Goal: Task Accomplishment & Management: Use online tool/utility

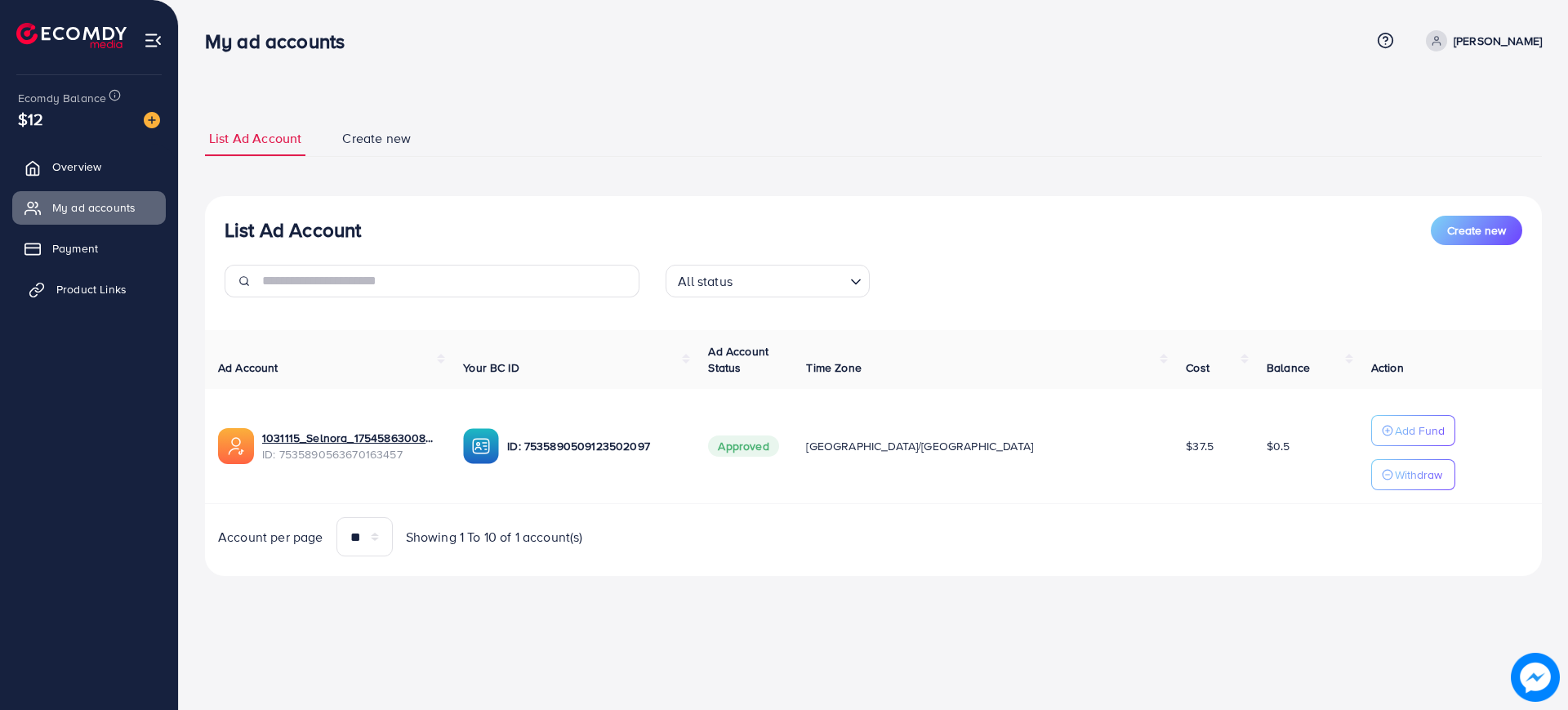
click at [83, 281] on span "Product Links" at bounding box center [92, 290] width 70 height 17
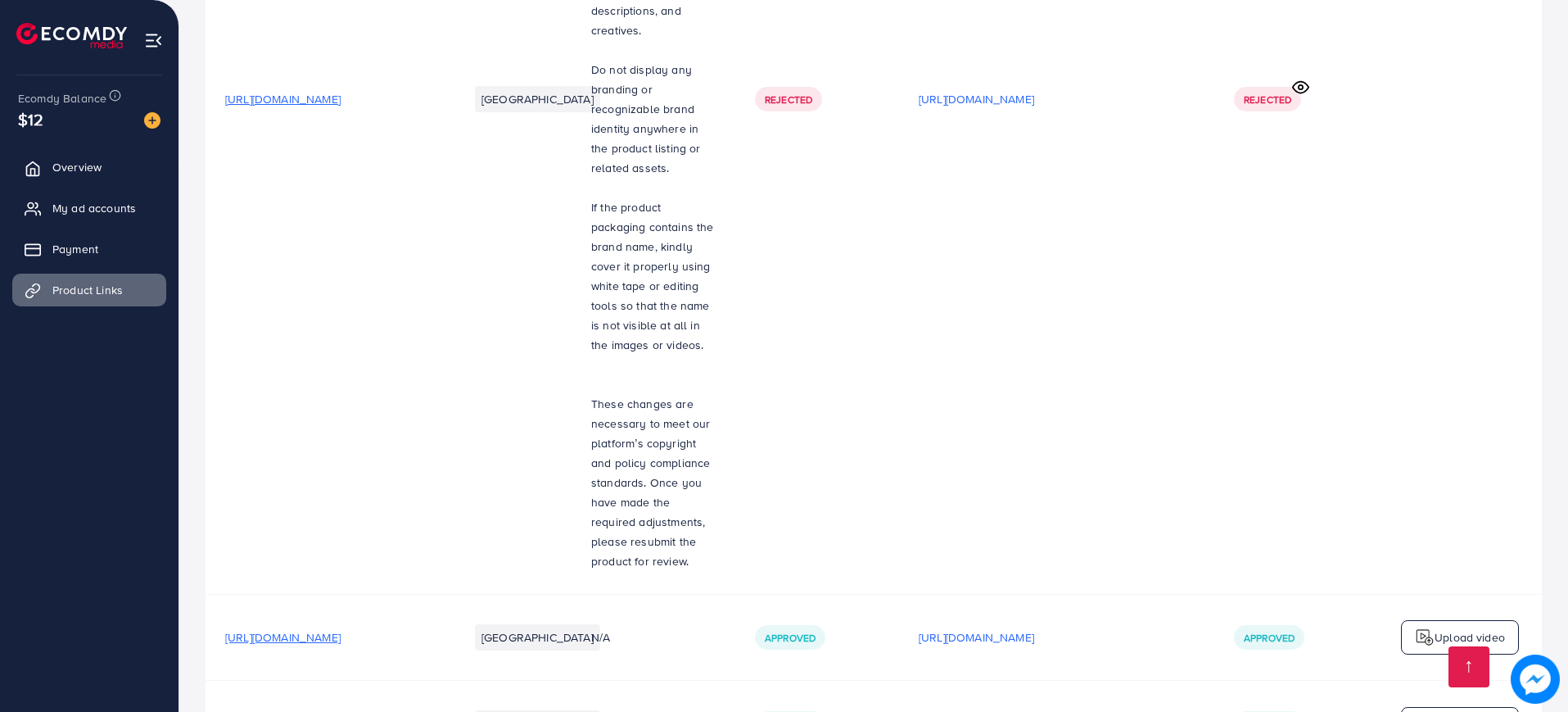
scroll to position [6146, 0]
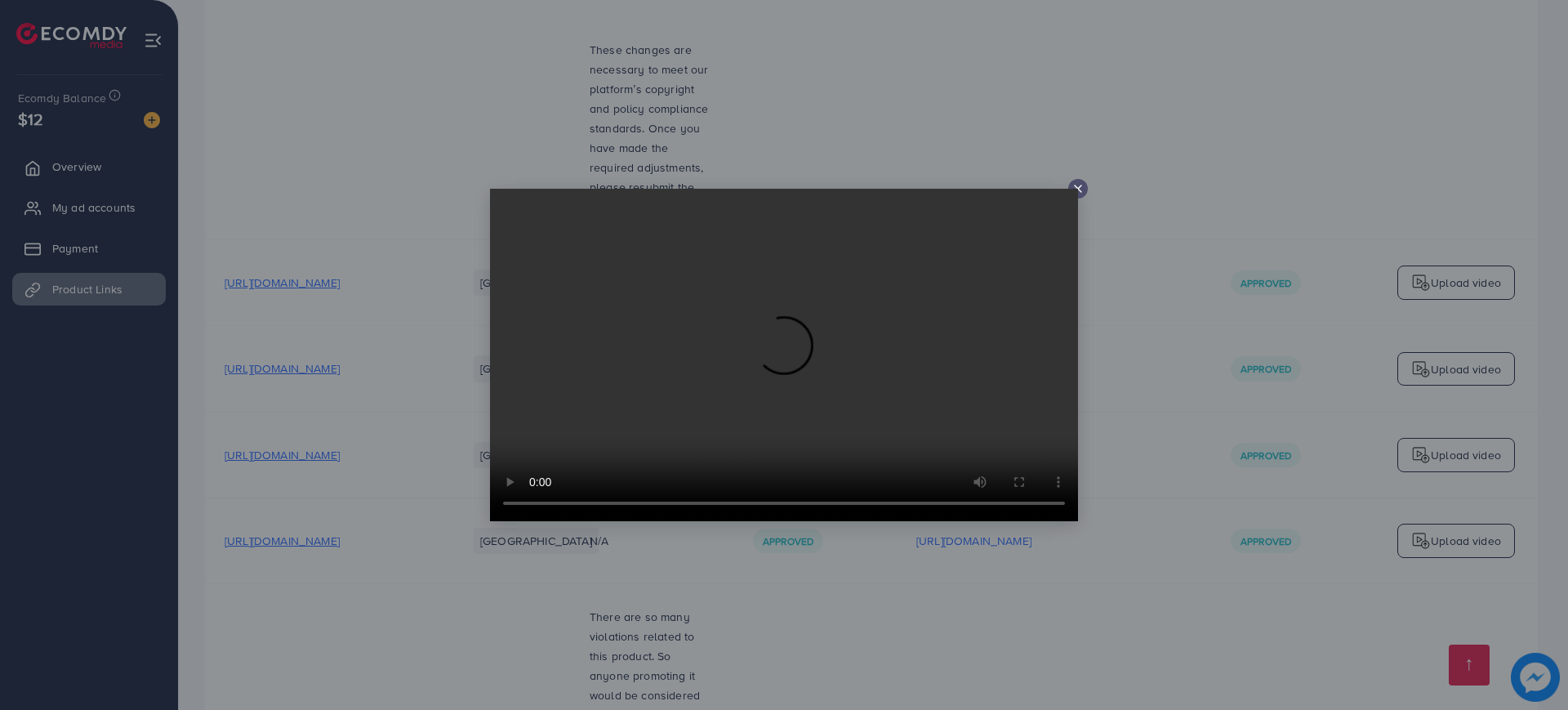
click at [1081, 190] on icon at bounding box center [1079, 189] width 13 height 13
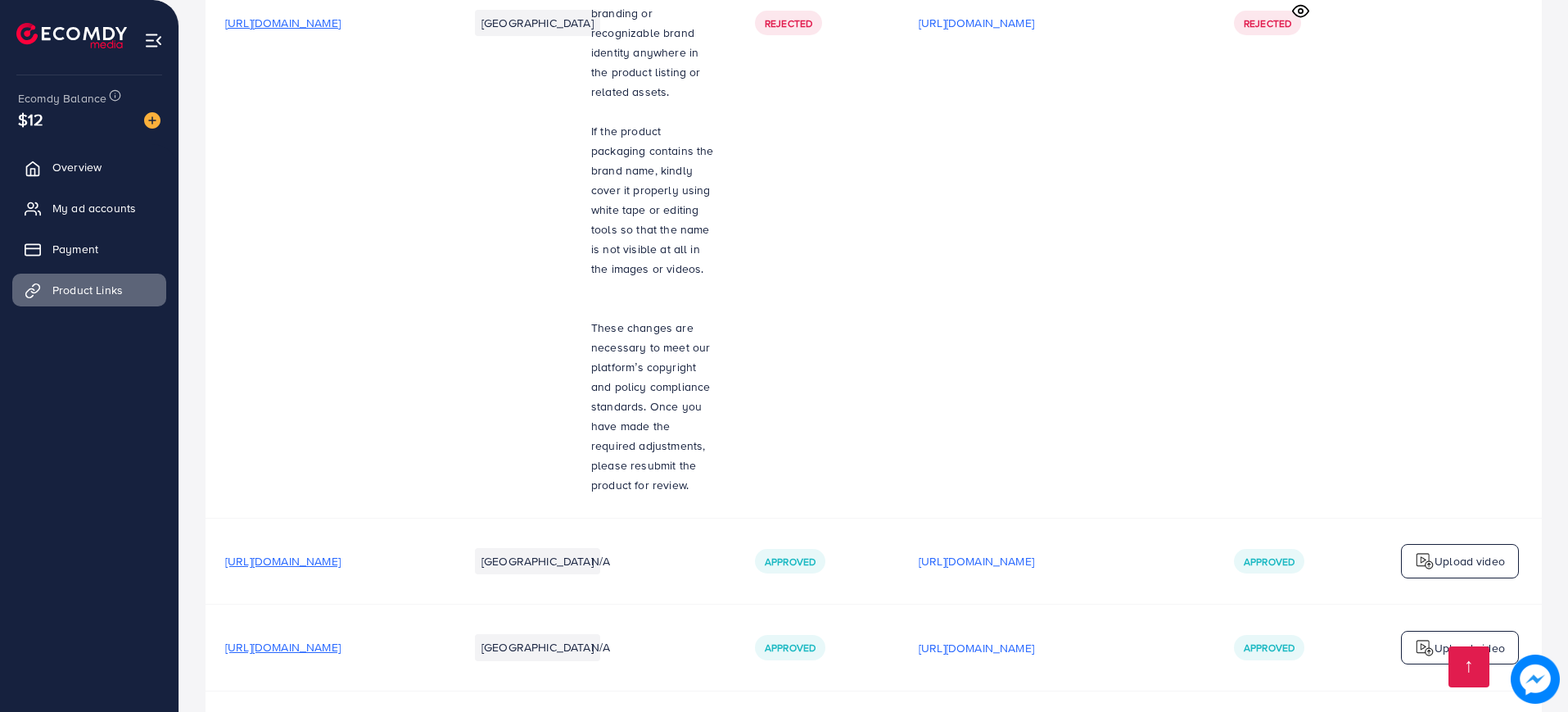
scroll to position [5867, 0]
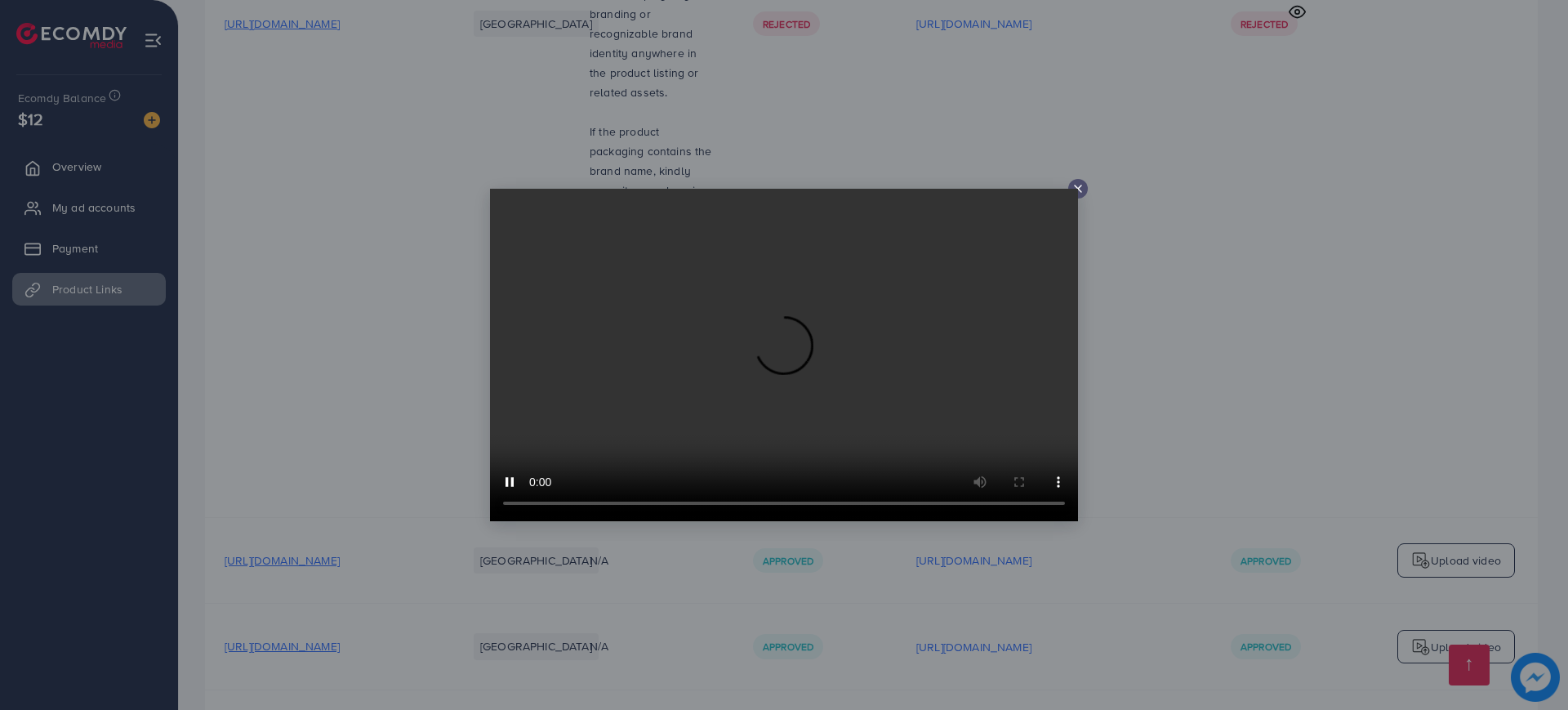
click at [1083, 184] on icon at bounding box center [1079, 189] width 13 height 13
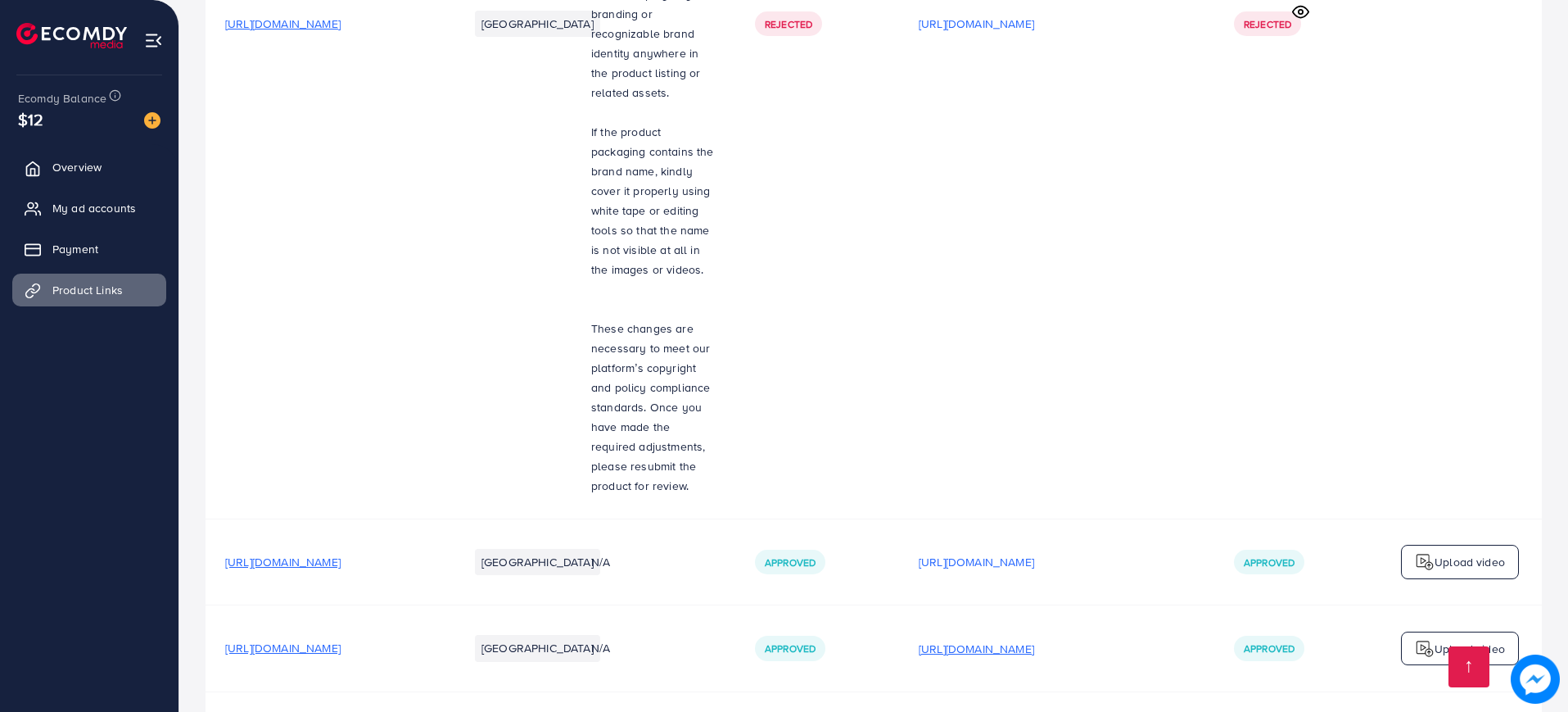
click at [1034, 639] on p "[URL][DOMAIN_NAME]" at bounding box center [976, 649] width 115 height 20
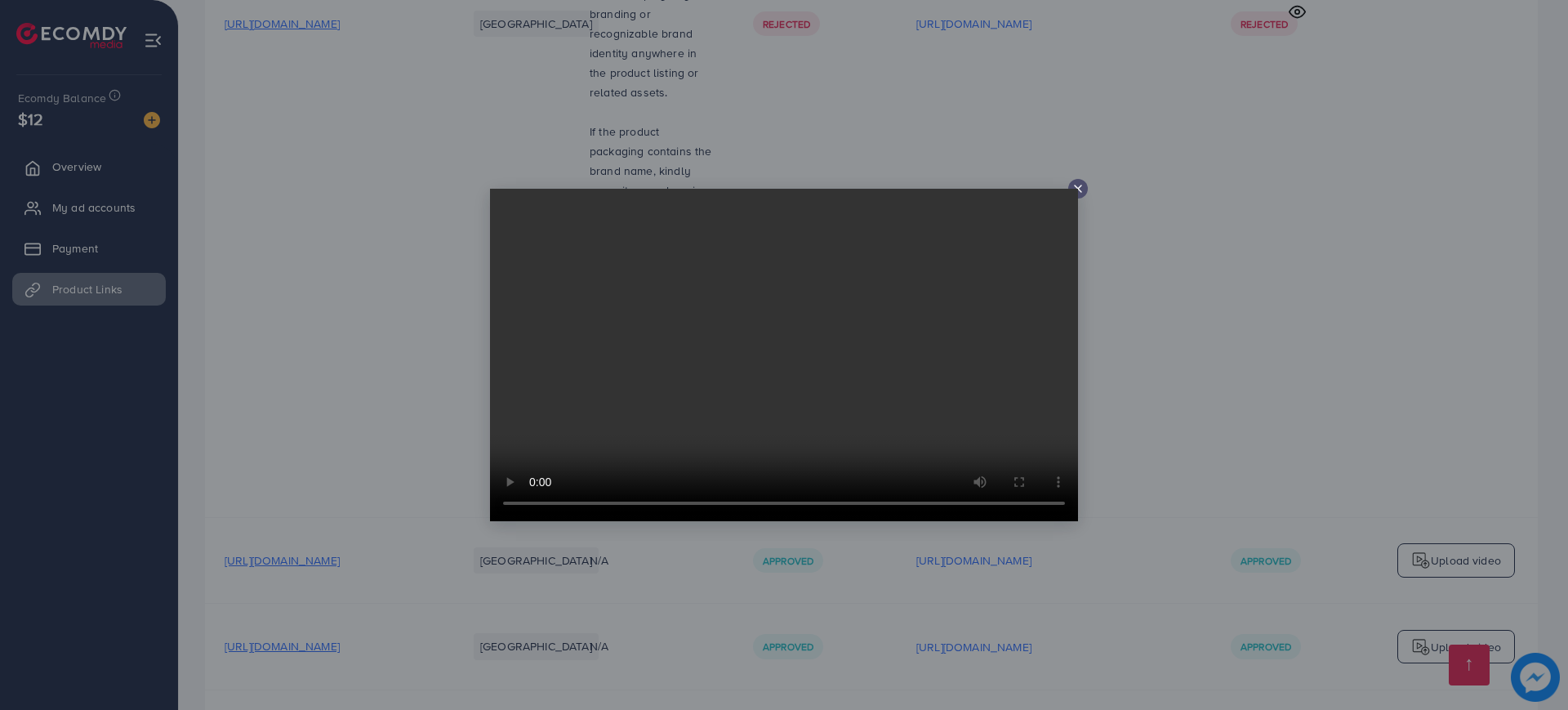
click at [1074, 182] on icon at bounding box center [1079, 189] width 13 height 13
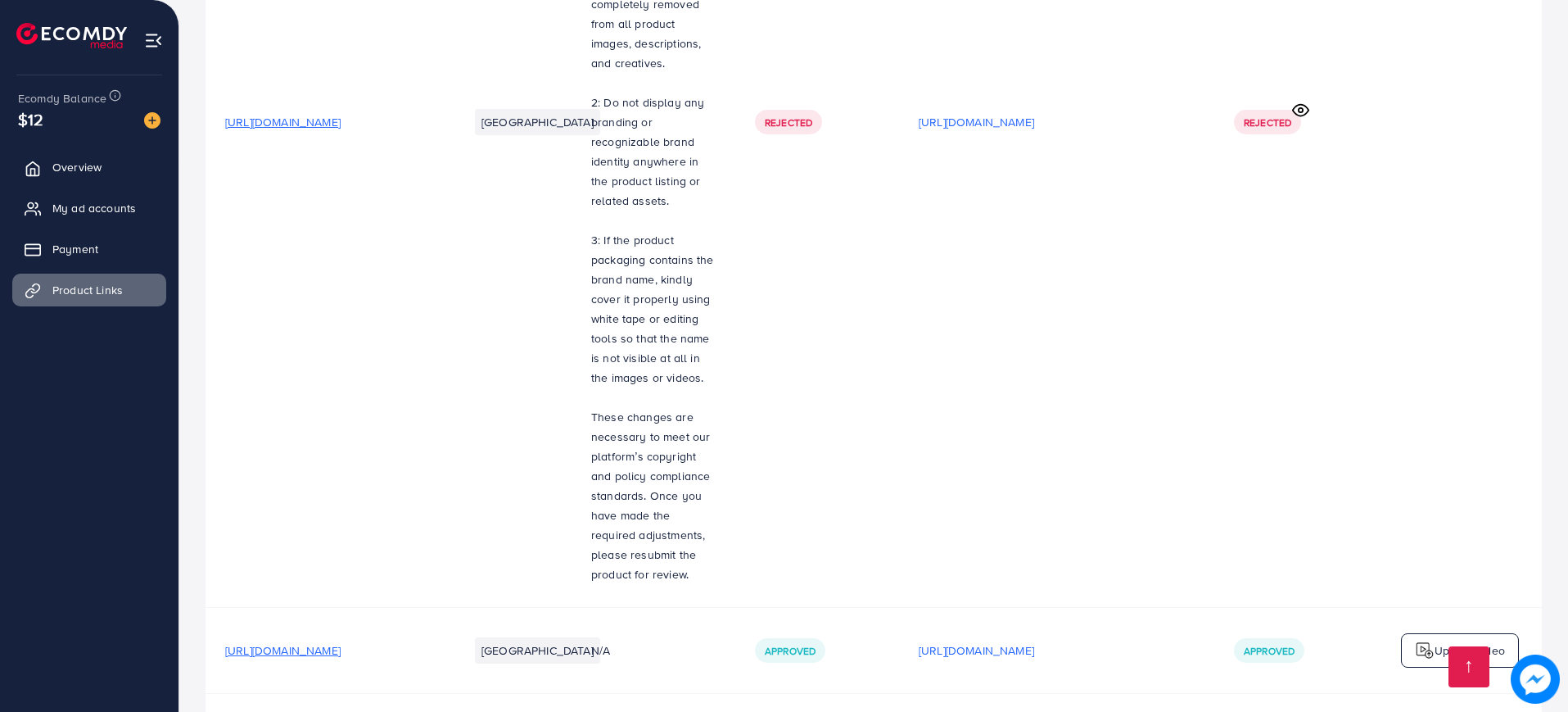
scroll to position [4344, 0]
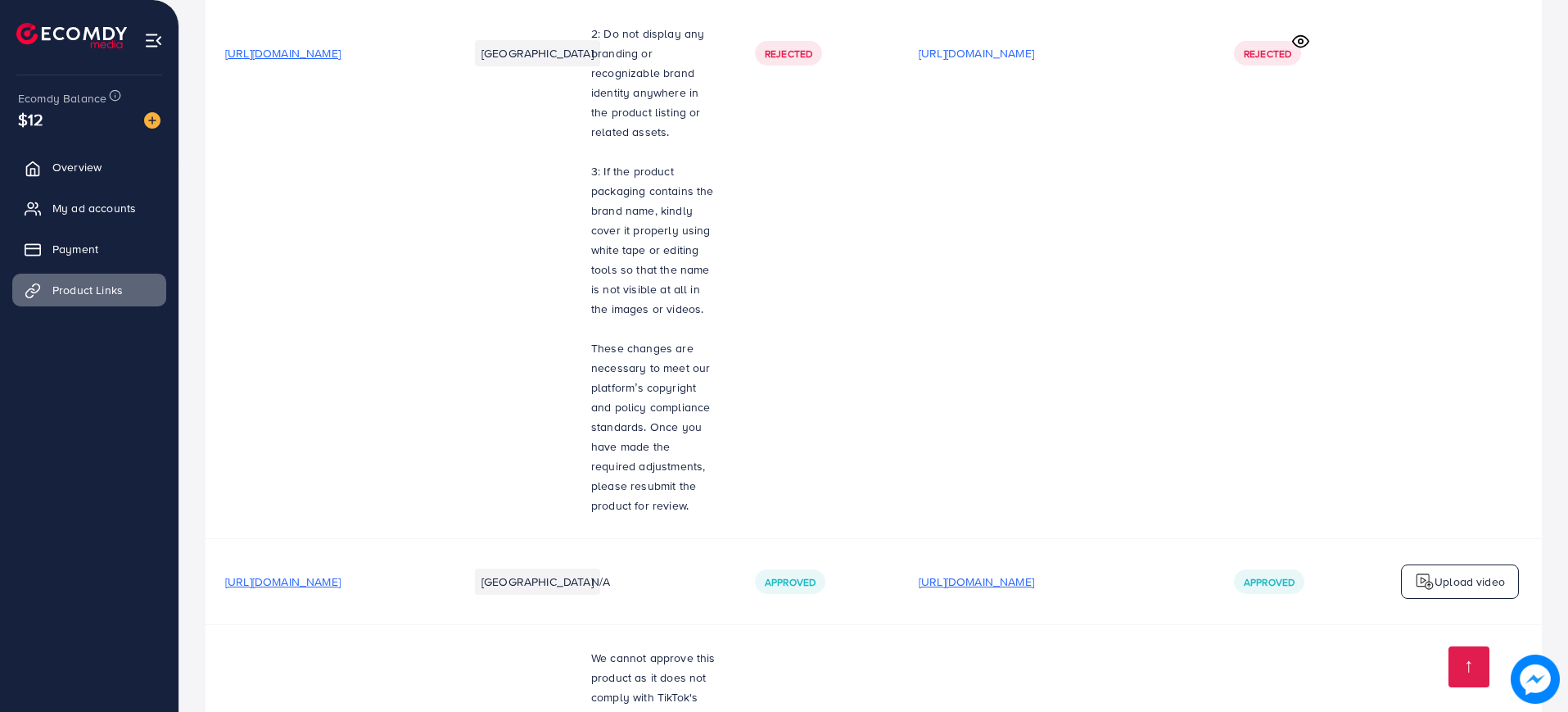
click at [1034, 572] on p "[URL][DOMAIN_NAME]" at bounding box center [976, 582] width 115 height 20
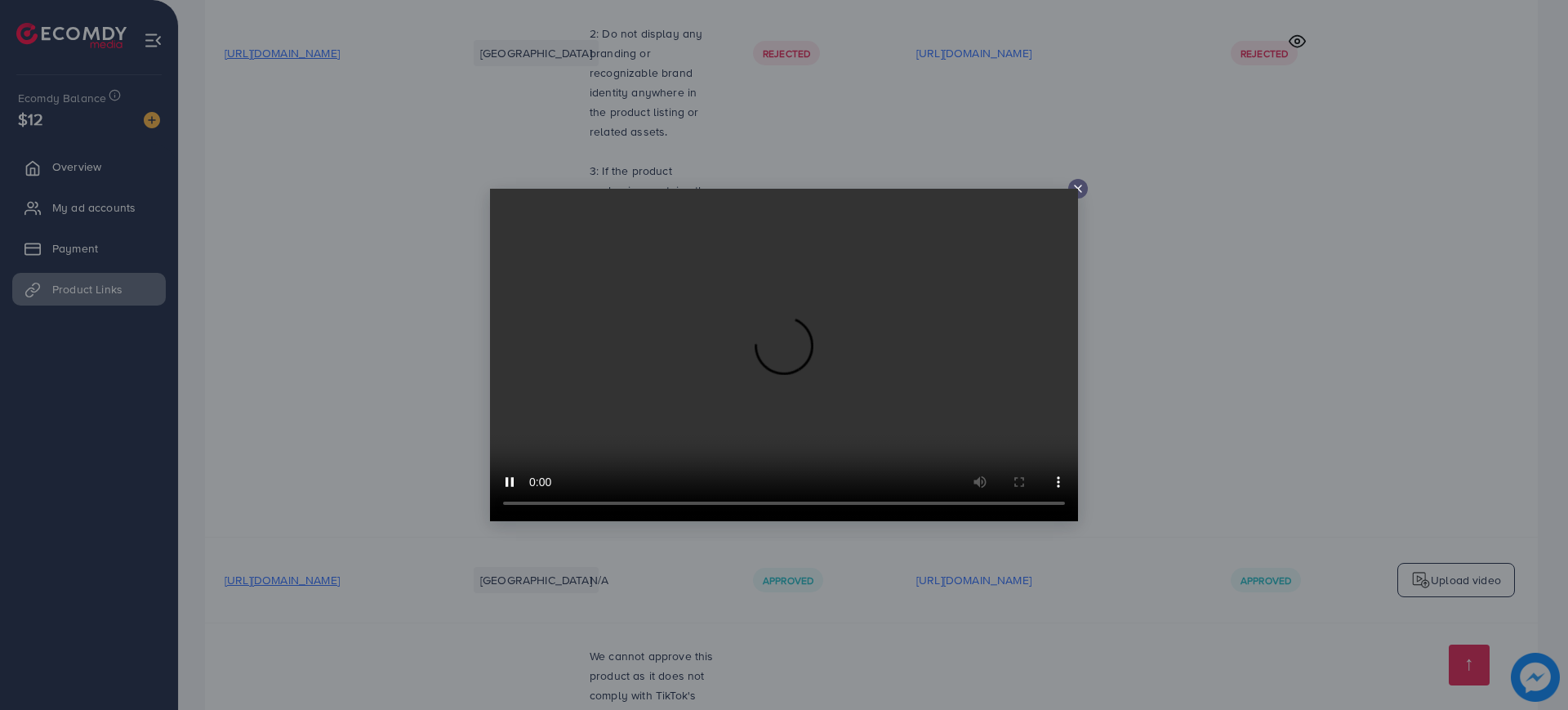
click at [1086, 186] on div at bounding box center [1079, 189] width 20 height 20
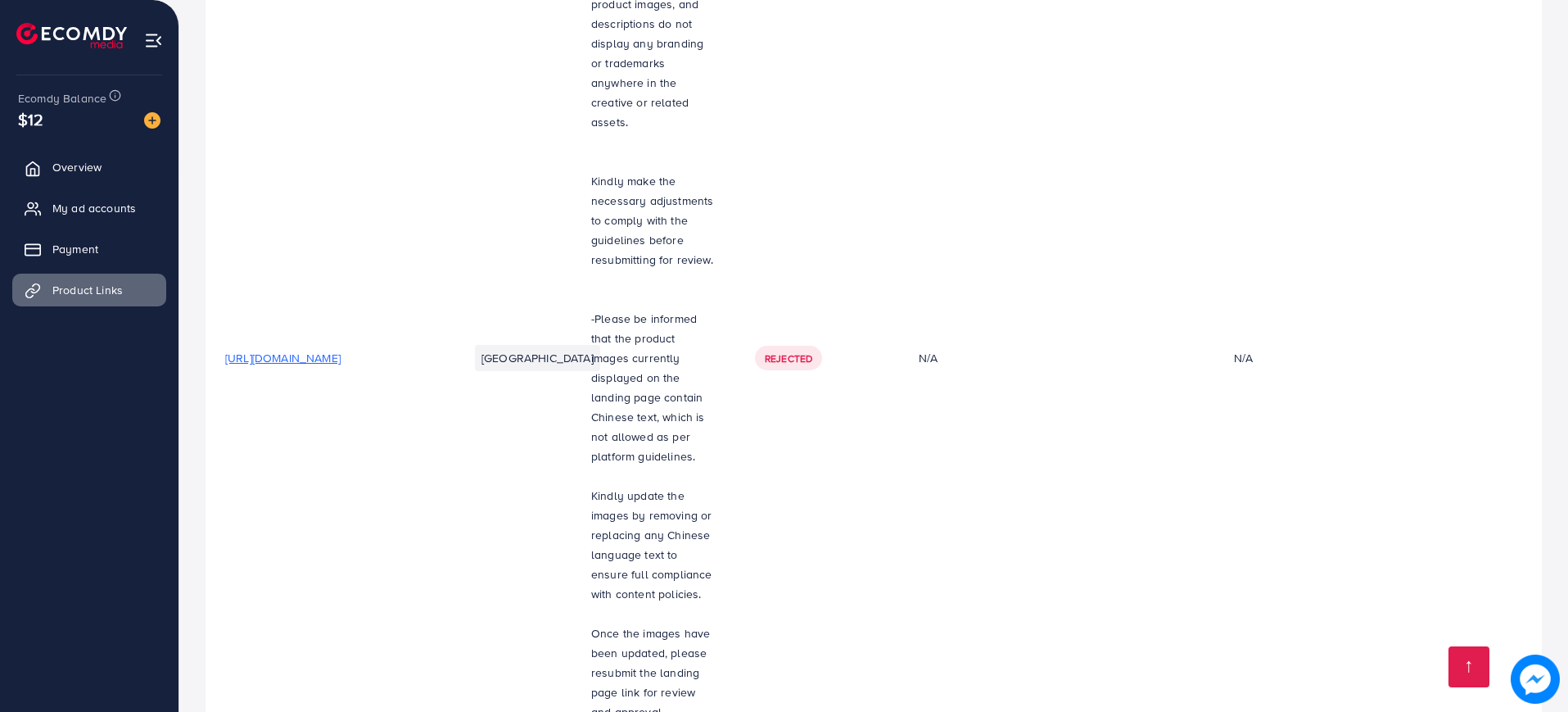
scroll to position [0, 0]
